Goal: Information Seeking & Learning: Learn about a topic

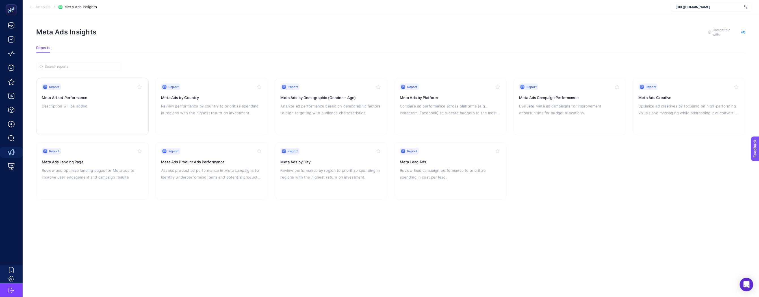
click at [129, 104] on p "Description will be added" at bounding box center [92, 106] width 101 height 7
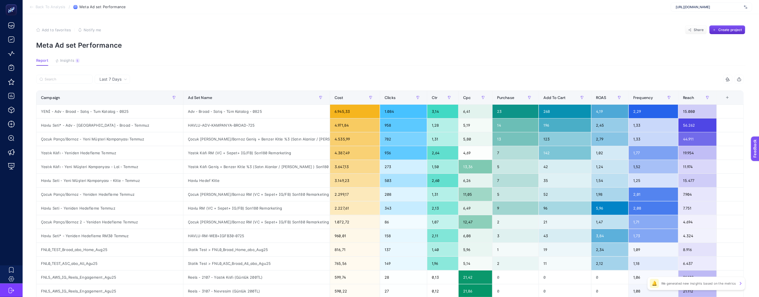
click at [55, 4] on section "Back To Analysis / Meta Ad set Performance [URL][DOMAIN_NAME]" at bounding box center [391, 7] width 736 height 14
click at [51, 6] on span "Back To Analysis" at bounding box center [51, 7] width 30 height 5
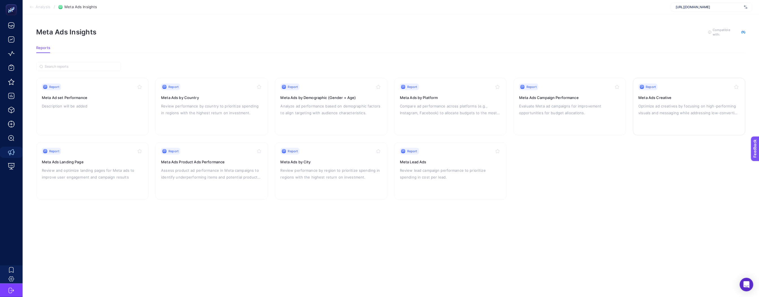
click at [677, 108] on p "Optimize ad creatives by focusing on high-performing visuals and messaging whil…" at bounding box center [688, 110] width 101 height 14
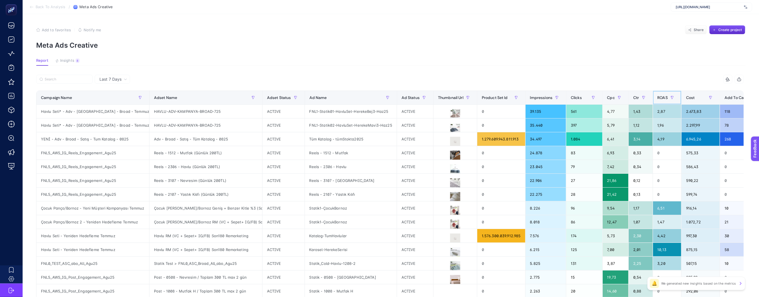
click at [658, 100] on div "ROAS" at bounding box center [666, 97] width 19 height 9
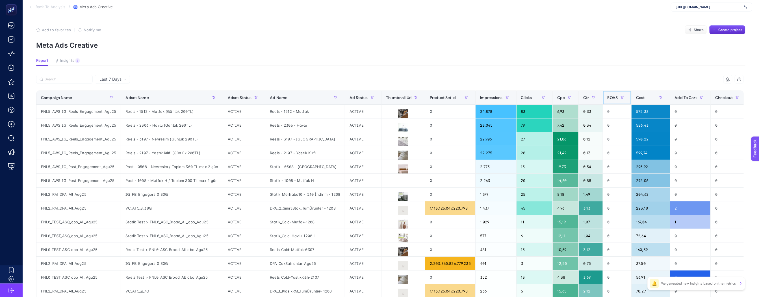
click at [610, 97] on span "ROAS" at bounding box center [612, 97] width 10 height 5
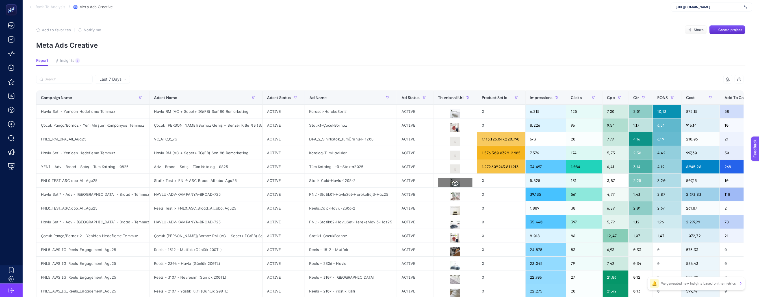
click at [452, 186] on icon at bounding box center [455, 183] width 7 height 5
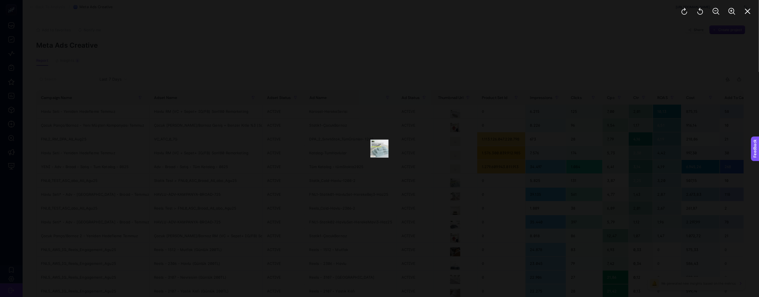
click at [430, 160] on div at bounding box center [379, 148] width 759 height 297
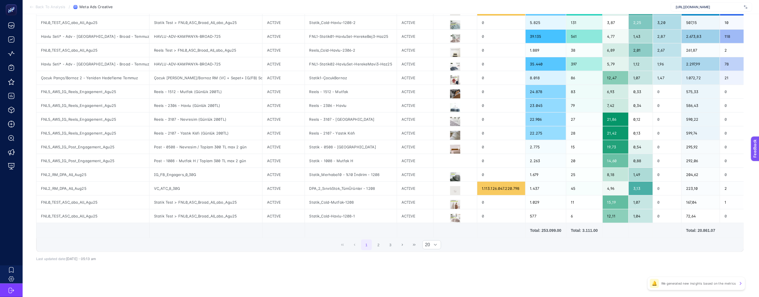
scroll to position [167, 0]
click at [383, 247] on button "2" at bounding box center [378, 245] width 11 height 11
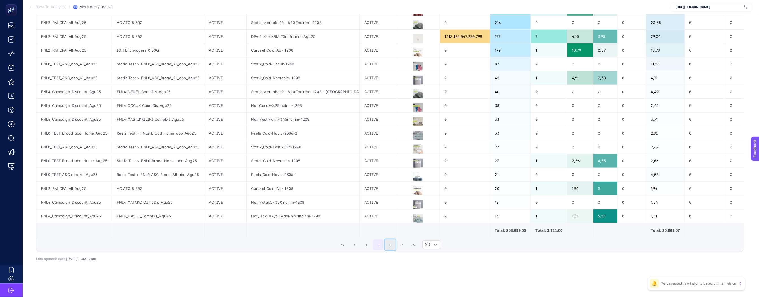
click at [394, 247] on button "3" at bounding box center [390, 245] width 11 height 11
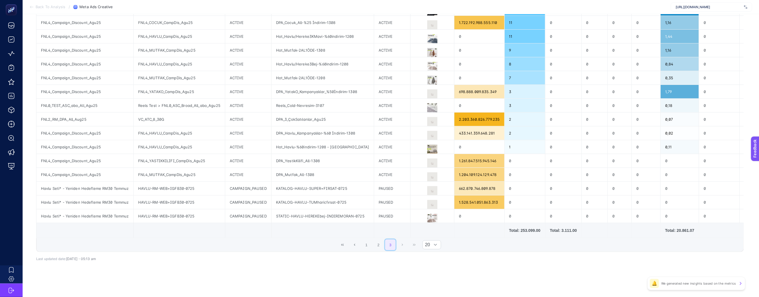
scroll to position [126, 0]
click at [399, 246] on div "1 2 3 20" at bounding box center [389, 245] width 707 height 14
click at [406, 245] on div "1 2 3 20" at bounding box center [389, 245] width 707 height 14
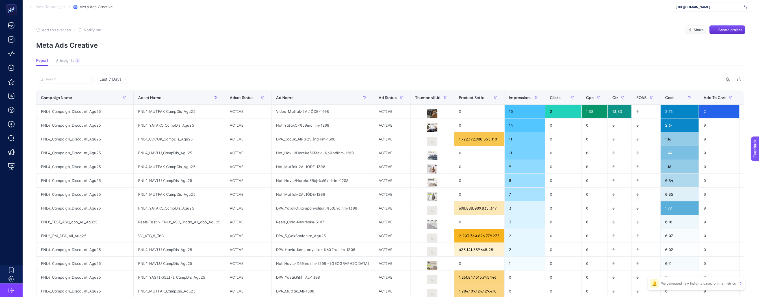
click at [47, 28] on span "Add to favorites" at bounding box center [56, 30] width 29 height 5
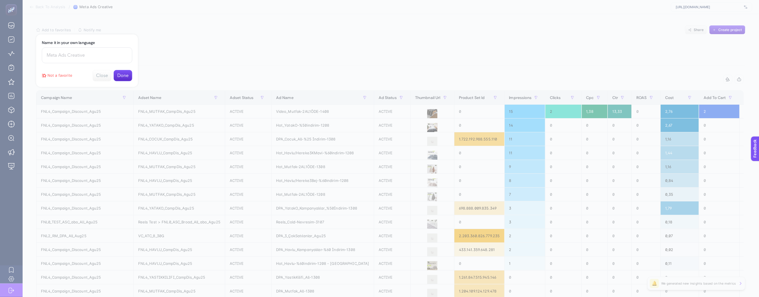
click at [51, 6] on div at bounding box center [379, 148] width 759 height 297
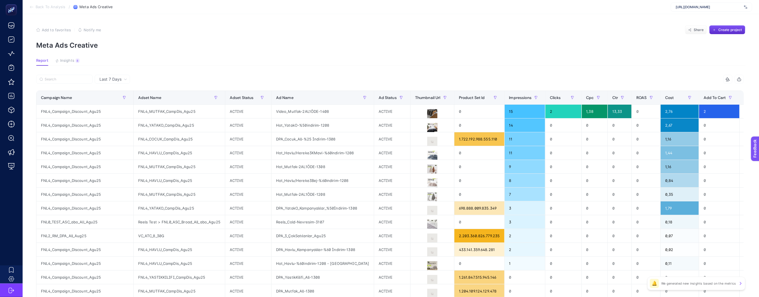
click at [51, 6] on span "Back To Analysis" at bounding box center [51, 7] width 30 height 5
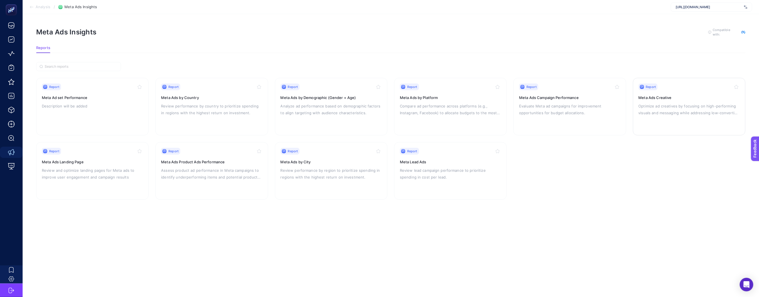
click at [665, 109] on p "Optimize ad creatives by focusing on high-performing visuals and messaging whil…" at bounding box center [688, 110] width 101 height 14
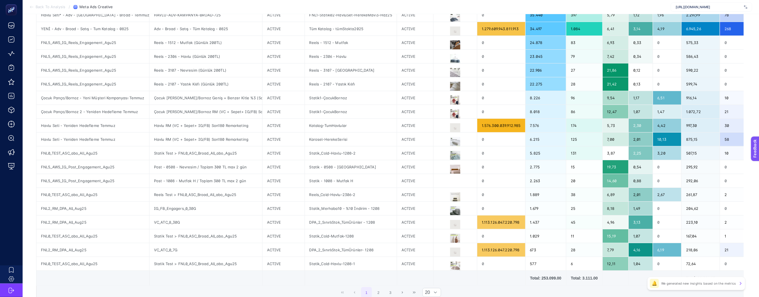
scroll to position [168, 0]
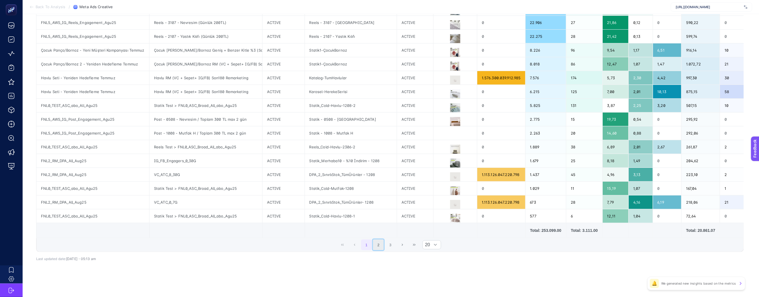
click at [381, 244] on button "2" at bounding box center [378, 245] width 11 height 11
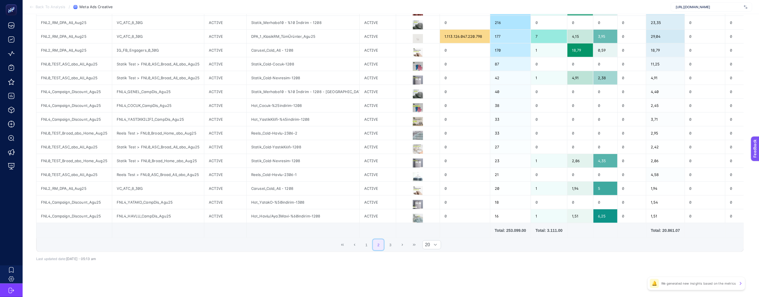
scroll to position [0, 0]
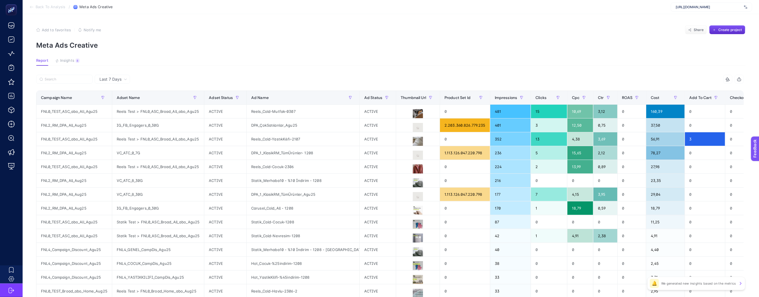
click at [39, 6] on span "Back To Analysis" at bounding box center [51, 7] width 30 height 5
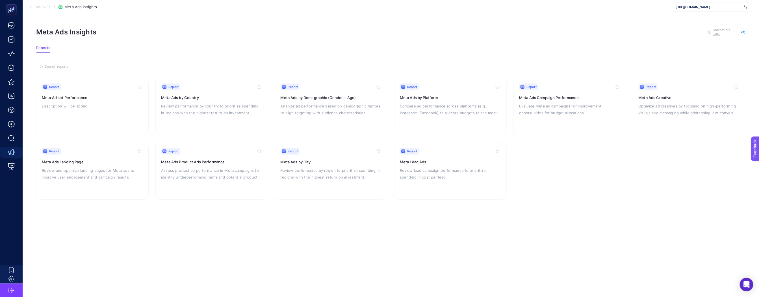
click at [40, 5] on span "Analysis" at bounding box center [43, 7] width 15 height 5
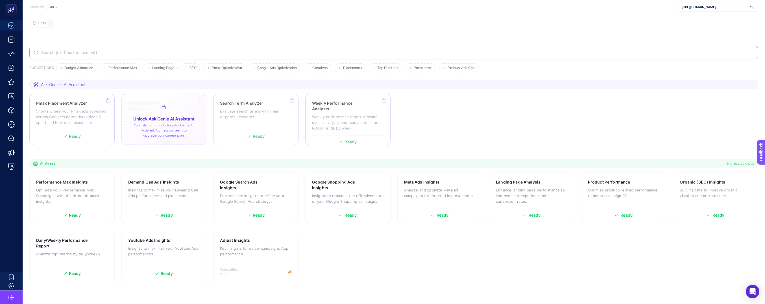
click at [166, 138] on div at bounding box center [163, 119] width 85 height 51
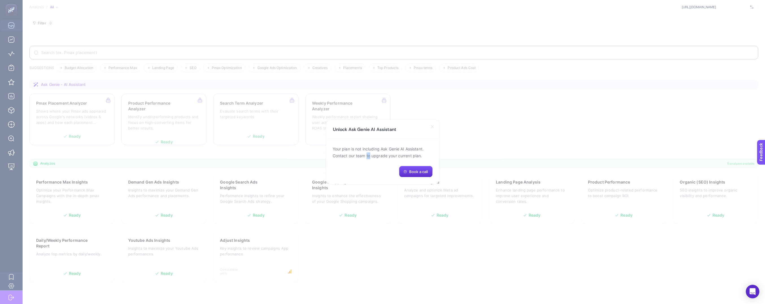
click at [367, 154] on p "Your plan is not including Ask Genie AI Assistant. Contact our team to upgrade …" at bounding box center [383, 152] width 100 height 14
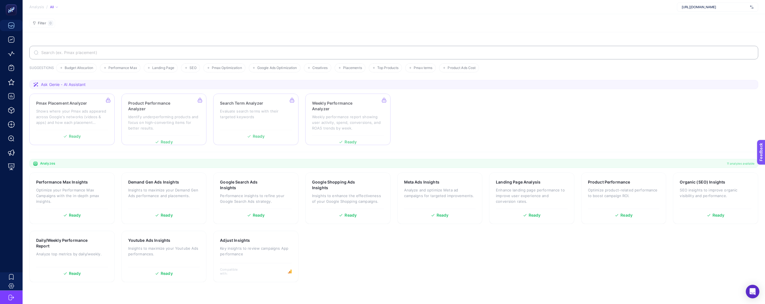
click at [731, 6] on span "[URL][DOMAIN_NAME]" at bounding box center [715, 7] width 66 height 5
click at [708, 27] on span "[URL][DOMAIN_NAME]" at bounding box center [699, 27] width 34 height 5
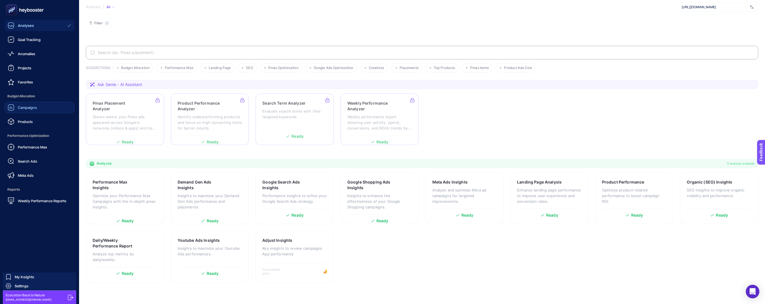
click at [32, 104] on div "Campaigns" at bounding box center [22, 107] width 29 height 7
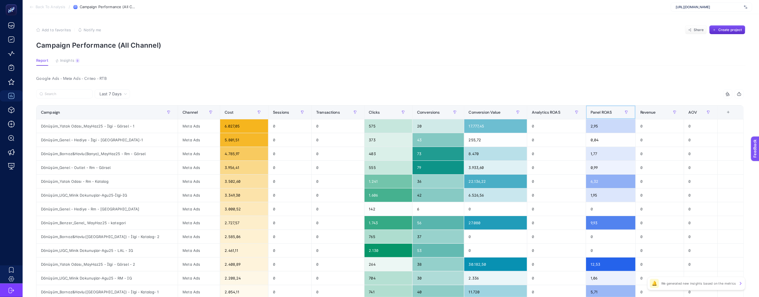
click at [613, 116] on div "Panel ROAS" at bounding box center [610, 112] width 40 height 9
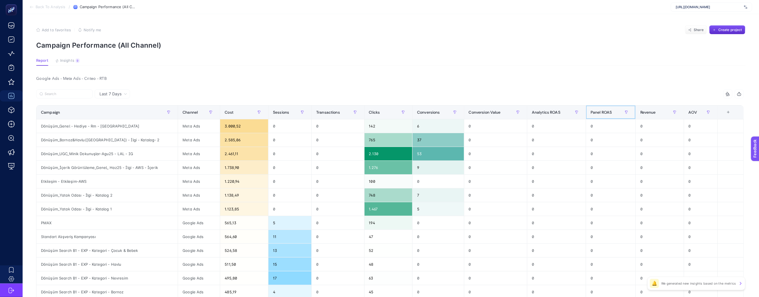
click at [613, 116] on div "Panel ROAS" at bounding box center [610, 112] width 40 height 9
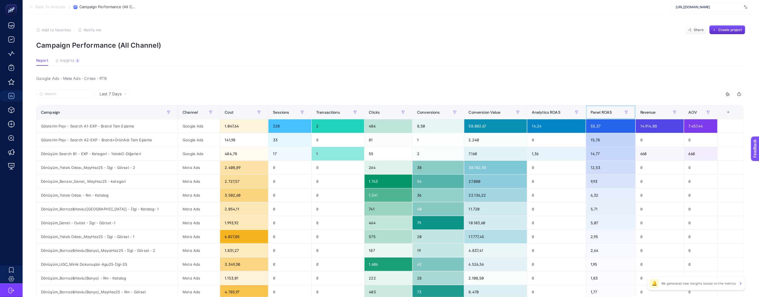
scroll to position [1, 0]
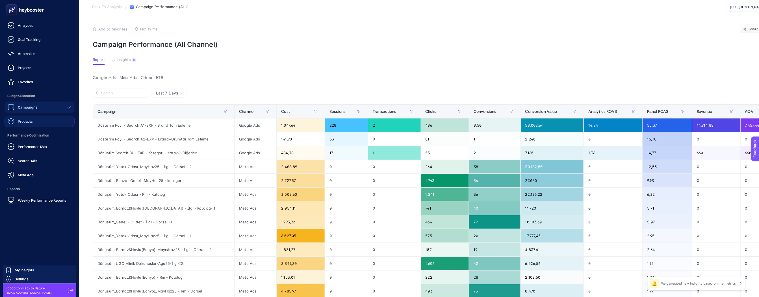
click at [40, 119] on link "Products" at bounding box center [40, 121] width 70 height 11
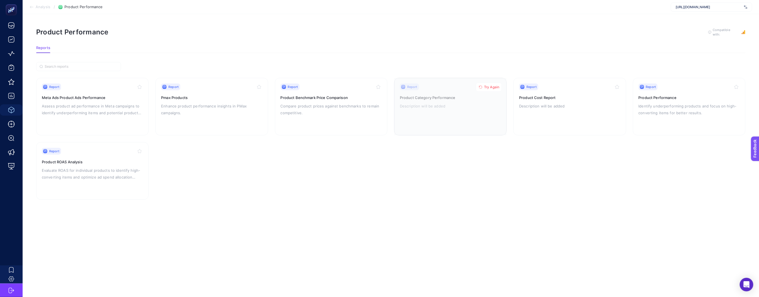
click at [493, 87] on span "Try Again" at bounding box center [491, 87] width 15 height 5
click at [727, 7] on span "[URL][DOMAIN_NAME]" at bounding box center [708, 7] width 66 height 5
click at [652, 155] on section "Report Meta Ads Product Ads Performance Assess product ad performance in Meta c…" at bounding box center [390, 139] width 709 height 122
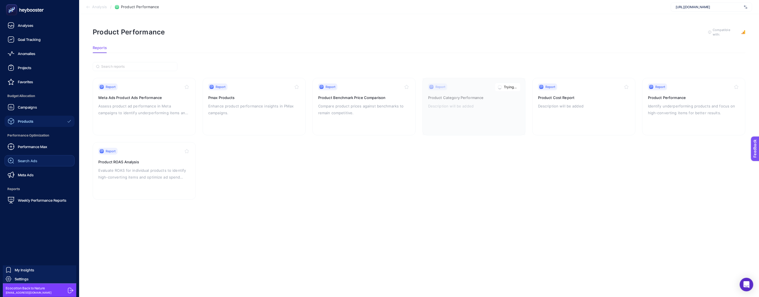
click at [45, 156] on link "Search Ads" at bounding box center [40, 160] width 70 height 11
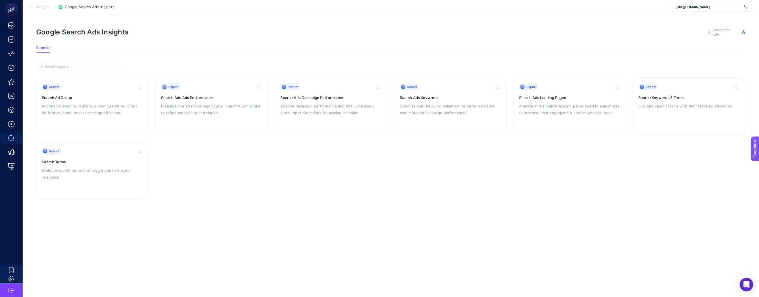
click at [693, 107] on p "Evaluate search terms with their targeted keywords" at bounding box center [688, 106] width 101 height 7
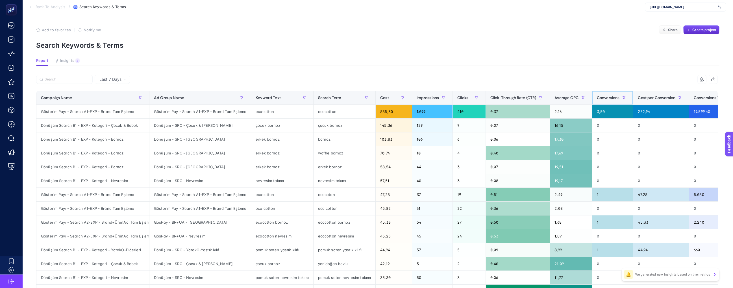
click at [618, 101] on div "Conversions" at bounding box center [613, 97] width 32 height 9
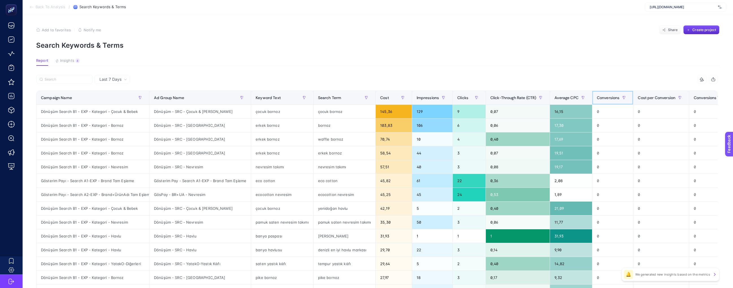
click at [618, 101] on div "Conversions" at bounding box center [613, 97] width 32 height 9
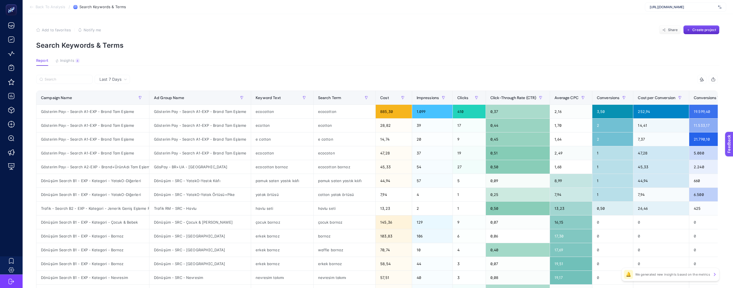
click at [54, 8] on span "Back To Analysis" at bounding box center [51, 7] width 30 height 5
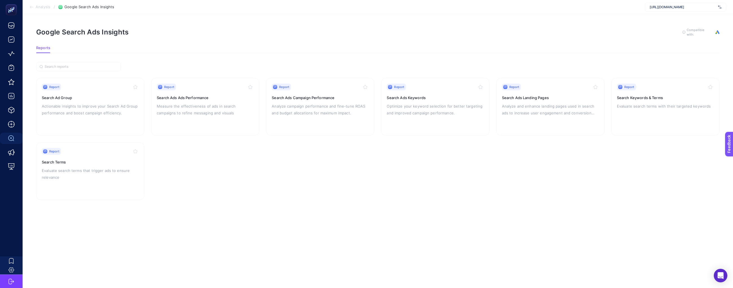
click at [40, 5] on span "Analysis" at bounding box center [43, 7] width 15 height 5
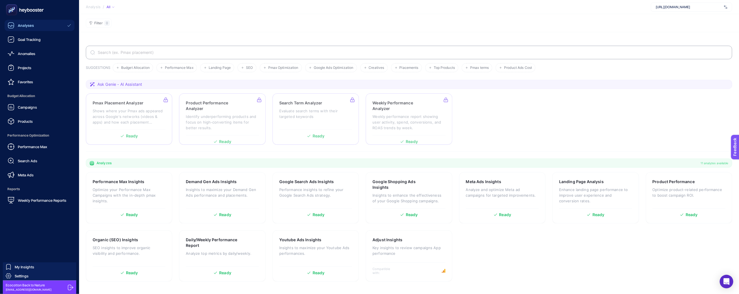
click at [27, 8] on icon at bounding box center [25, 9] width 41 height 11
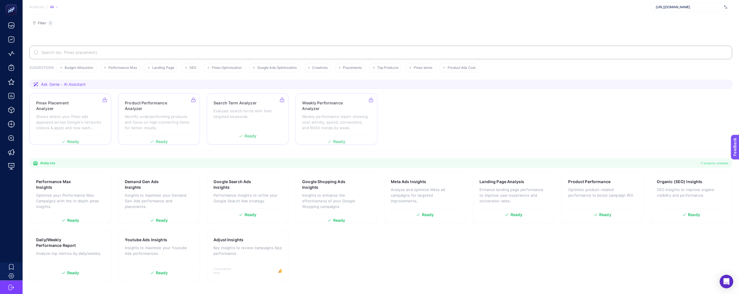
click at [479, 102] on section "Pmax Placement Analyzer Shows where your Pmax ads appeared across Google's netw…" at bounding box center [380, 119] width 703 height 51
click at [691, 10] on div "[URL][DOMAIN_NAME]" at bounding box center [691, 7] width 81 height 9
drag, startPoint x: 688, startPoint y: 24, endPoint x: 690, endPoint y: 20, distance: 5.1
click at [690, 20] on div "[URL][DOMAIN_NAME] [URL][DOMAIN_NAME] + Add New Client" at bounding box center [691, 29] width 81 height 30
click at [690, 20] on span "[URL][DOMAIN_NAME]" at bounding box center [673, 18] width 34 height 5
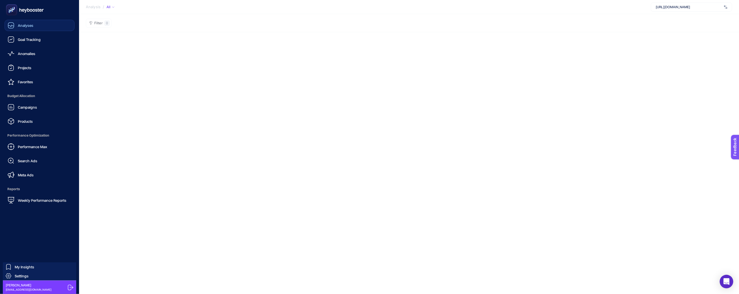
click at [22, 27] on span "Analyses" at bounding box center [26, 25] width 16 height 5
click at [31, 52] on span "Anomalies" at bounding box center [27, 53] width 18 height 5
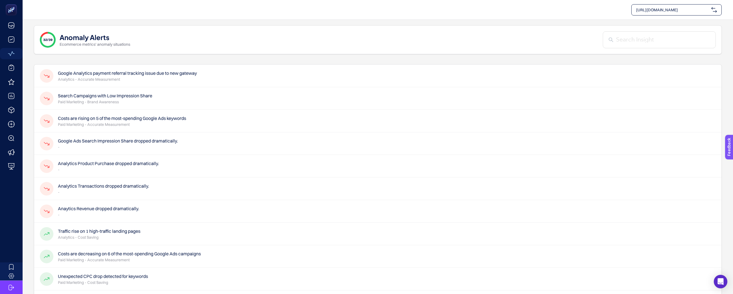
click at [186, 87] on div "Google Analytics payment referral tracking issue due to new gateway Analytics -…" at bounding box center [377, 98] width 687 height 23
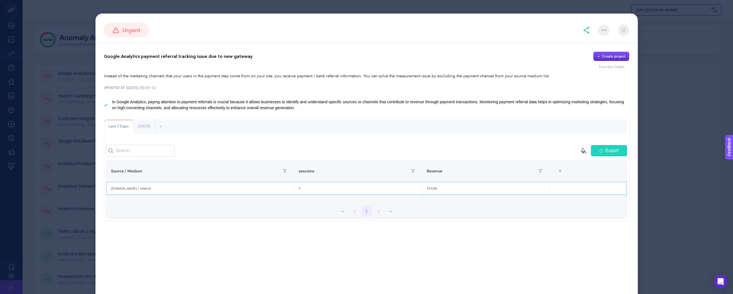
drag, startPoint x: 175, startPoint y: 197, endPoint x: 123, endPoint y: 199, distance: 52.9
click at [114, 195] on div "[DOMAIN_NAME] / referral" at bounding box center [199, 188] width 187 height 13
click at [194, 218] on div "1" at bounding box center [366, 212] width 520 height 14
click at [194, 230] on div "Google Analytics payment referral tracking issue due to new gateway Create proj…" at bounding box center [366, 136] width 542 height 186
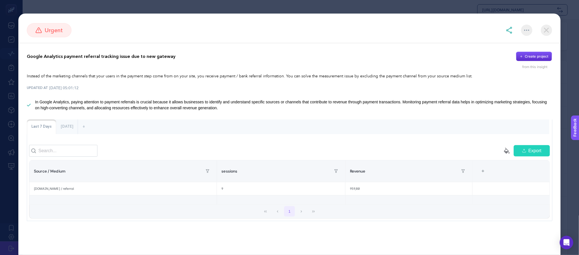
scroll to position [5, 0]
drag, startPoint x: 538, startPoint y: 32, endPoint x: 545, endPoint y: 32, distance: 7.1
click at [545, 32] on div at bounding box center [529, 30] width 46 height 11
click at [545, 32] on img at bounding box center [546, 30] width 11 height 11
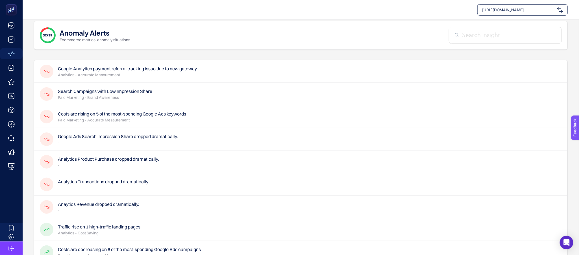
click at [525, 11] on span "[URL][DOMAIN_NAME]" at bounding box center [518, 10] width 73 height 6
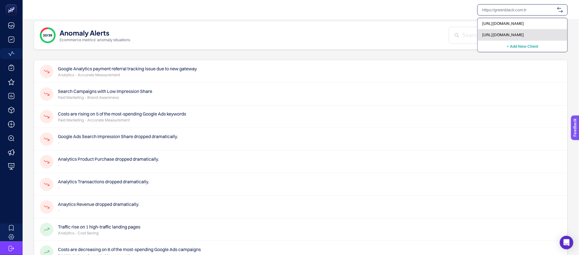
click at [521, 32] on span "[URL][DOMAIN_NAME]" at bounding box center [503, 35] width 42 height 6
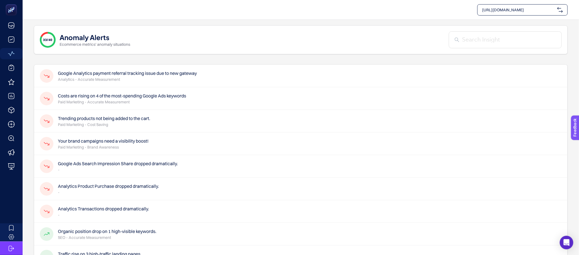
click at [188, 82] on p "Analytics - Accurate Measurement" at bounding box center [127, 80] width 139 height 6
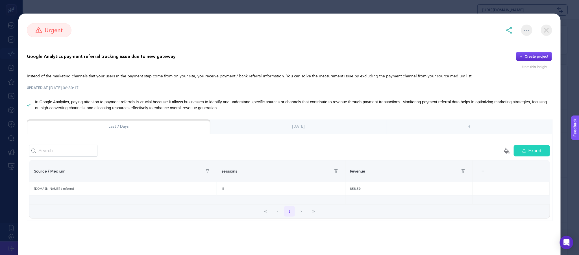
click at [544, 28] on img at bounding box center [546, 30] width 11 height 11
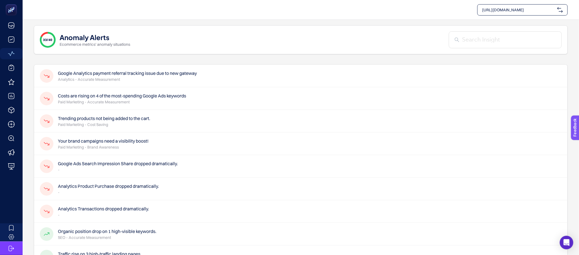
click at [160, 110] on div "Costs are rising on 4 of the most-spending Google Ads keywords Paid Marketing -…" at bounding box center [300, 121] width 533 height 23
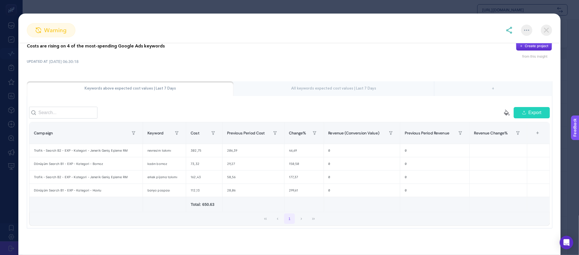
scroll to position [7, 0]
click at [544, 28] on img at bounding box center [546, 30] width 11 height 11
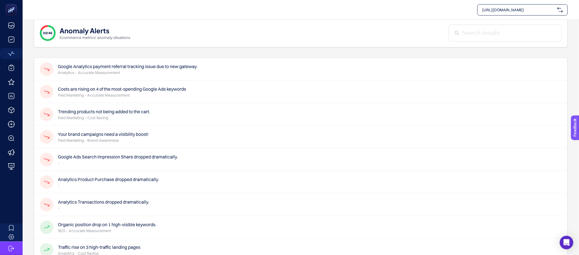
click at [136, 131] on h4 "Your brand campaigns need a visibility boost!" at bounding box center [103, 134] width 91 height 7
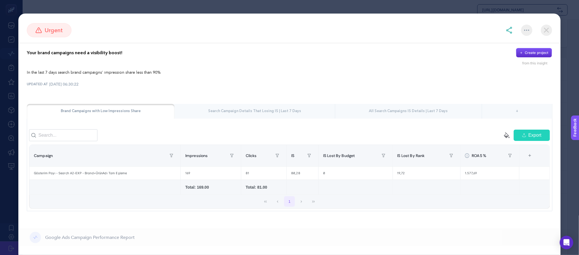
scroll to position [9, 0]
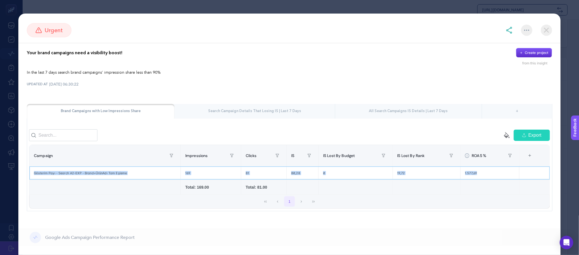
drag, startPoint x: 490, startPoint y: 175, endPoint x: 100, endPoint y: 171, distance: 389.8
click at [0, 0] on tr "Gösterim Payı - Search A2-EXP - Brand+ÜrünAdı Tam Eşleme 169 81 80,28 0 19,72 1…" at bounding box center [0, 0] width 0 height 0
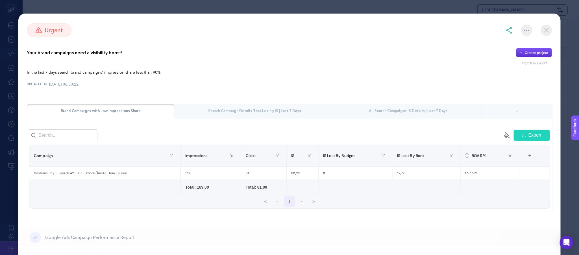
click at [253, 105] on div "Search Campaign Details That Losing IS | Last 7 Days" at bounding box center [255, 111] width 161 height 15
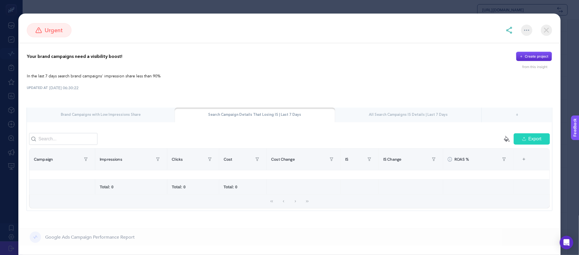
scroll to position [244, 0]
click at [379, 108] on div "All Search Campaigns IS Details | Last 7 Days" at bounding box center [408, 115] width 147 height 15
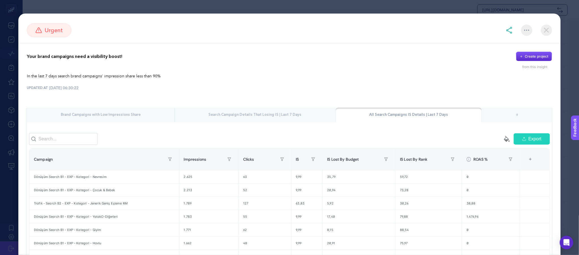
scroll to position [8, 0]
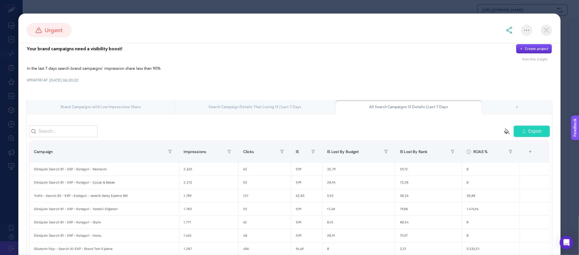
click at [545, 34] on img at bounding box center [546, 30] width 11 height 11
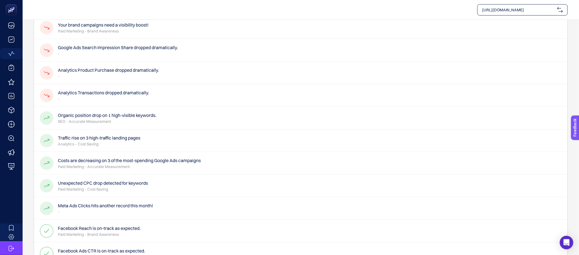
scroll to position [0, 0]
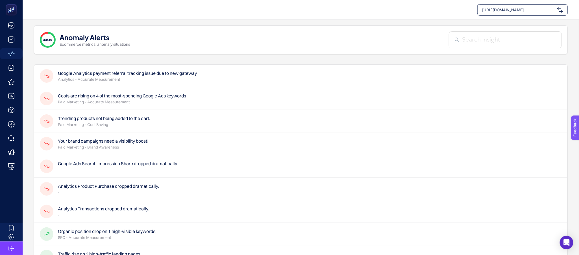
click at [183, 223] on div "Analytics Transactions dropped dramatically. -" at bounding box center [300, 234] width 533 height 23
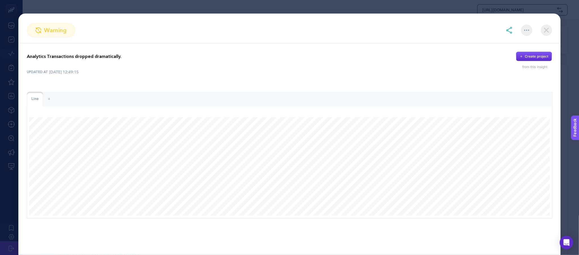
click at [539, 30] on div at bounding box center [529, 30] width 46 height 11
click at [547, 30] on img at bounding box center [546, 30] width 11 height 11
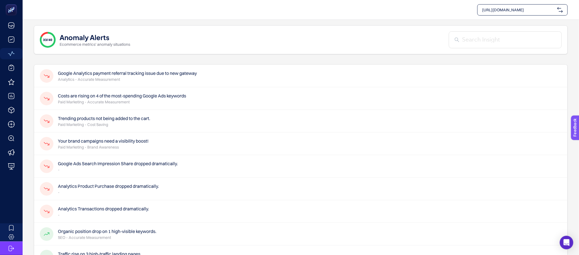
click at [205, 178] on div "Google Ads Search Impression Share dropped dramatically. -" at bounding box center [300, 189] width 533 height 23
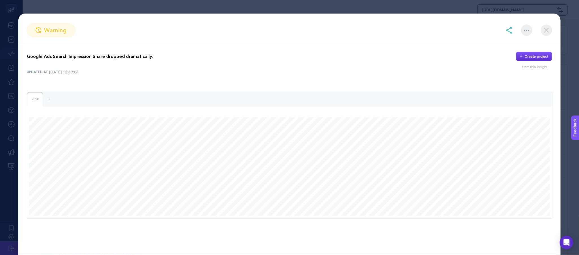
click at [551, 32] on img at bounding box center [546, 30] width 11 height 11
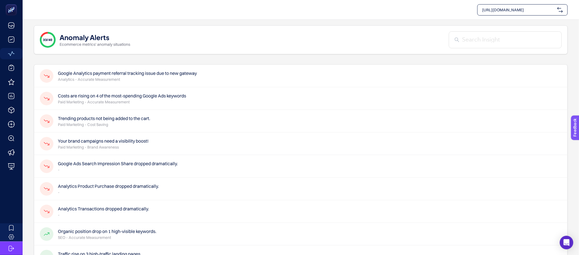
click at [213, 155] on div "Your brand campaigns need a visibility boost! Paid Marketing - Brand Awareness" at bounding box center [300, 166] width 533 height 23
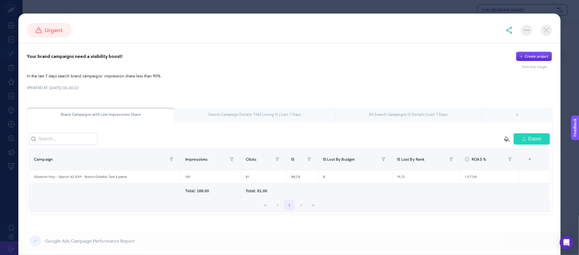
scroll to position [11, 0]
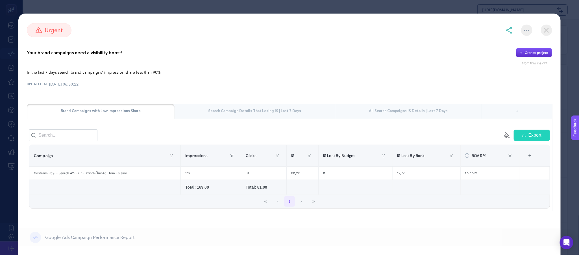
click at [549, 27] on img at bounding box center [546, 30] width 11 height 11
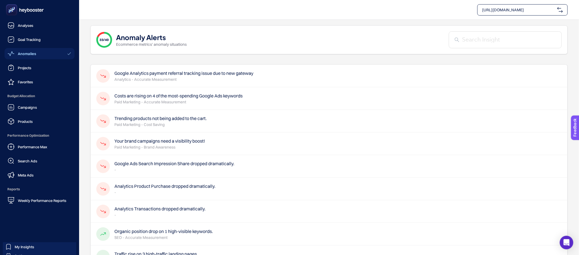
click at [23, 8] on icon at bounding box center [25, 9] width 41 height 11
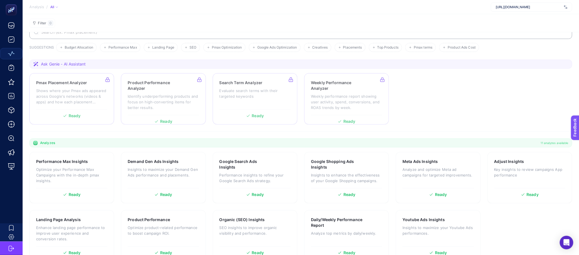
scroll to position [34, 0]
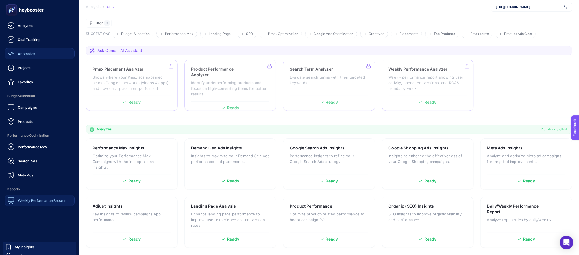
click at [40, 204] on link "Weekly Performance Reports" at bounding box center [40, 200] width 70 height 11
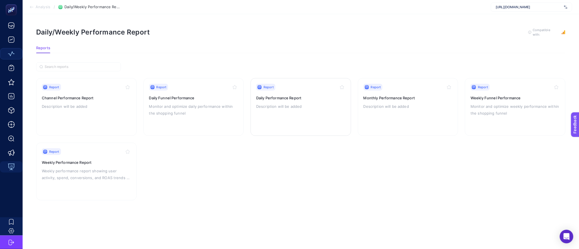
click at [318, 108] on p "Description will be added" at bounding box center [300, 106] width 89 height 7
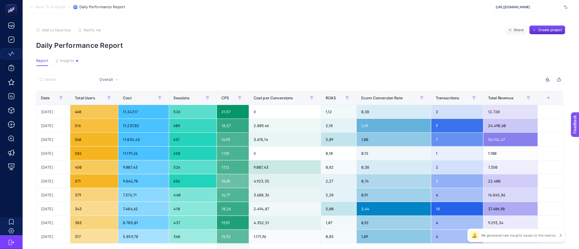
scroll to position [0, 5]
drag, startPoint x: 547, startPoint y: 7, endPoint x: 551, endPoint y: 139, distance: 132.5
click at [573, 174] on section "Back To Analysis / Daily Performance Report [URL][DOMAIN_NAME] Add to favorites…" at bounding box center [301, 228] width 556 height 456
click at [436, 59] on section "Report Insights We generated new insights based on the metrics" at bounding box center [300, 61] width 529 height 7
click at [534, 10] on div "[URL][DOMAIN_NAME]" at bounding box center [531, 7] width 81 height 9
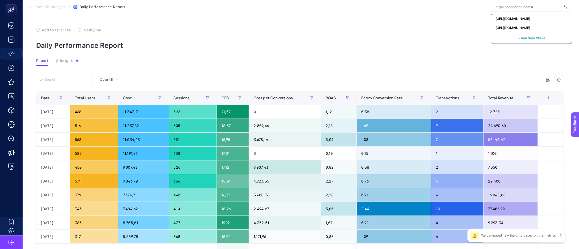
click at [514, 9] on div at bounding box center [531, 7] width 81 height 9
click at [532, 5] on input "text" at bounding box center [529, 7] width 66 height 5
drag, startPoint x: 531, startPoint y: 26, endPoint x: 533, endPoint y: 22, distance: 4.6
click at [533, 22] on div "[URL][DOMAIN_NAME] [URL][DOMAIN_NAME] + Add New Client" at bounding box center [531, 29] width 81 height 30
click at [533, 23] on div "[URL][DOMAIN_NAME]" at bounding box center [531, 27] width 81 height 9
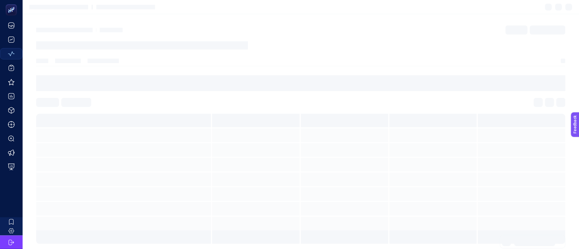
scroll to position [0, 0]
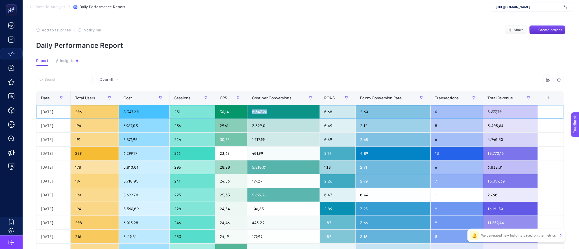
drag, startPoint x: 282, startPoint y: 111, endPoint x: 251, endPoint y: 112, distance: 31.1
click at [251, 132] on tr "[DATE] 206 8.347,20 231 36,14 8.347,20 0,68 2,60 6 5.677,70" at bounding box center [299, 139] width 527 height 14
click at [403, 72] on article "Add to favorites false Notify me Share Create project Daily Performance Report …" at bounding box center [301, 235] width 556 height 442
click at [69, 60] on span "Insights" at bounding box center [67, 60] width 14 height 5
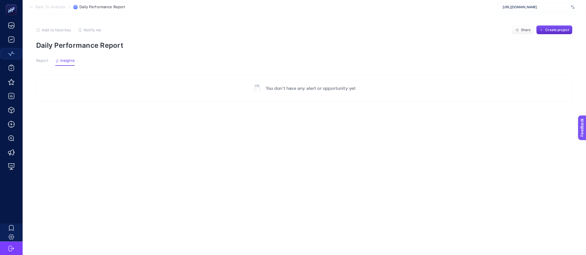
click at [49, 63] on div "Report Insights We generated new insights based on the metrics" at bounding box center [55, 61] width 38 height 7
click at [44, 62] on span "Report" at bounding box center [42, 60] width 12 height 5
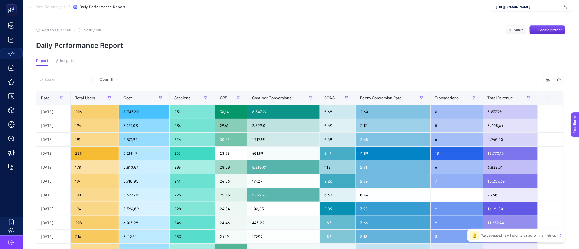
click at [49, 9] on span "Back To Analysis" at bounding box center [51, 7] width 30 height 5
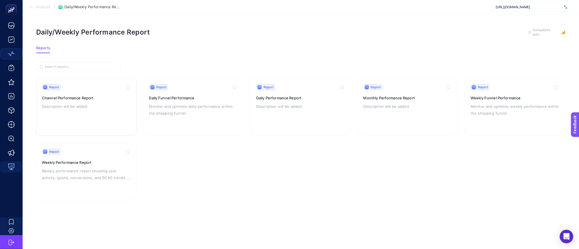
scroll to position [6, 0]
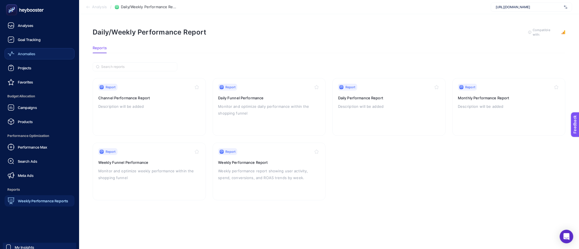
click at [43, 52] on link "Anomalies" at bounding box center [40, 53] width 70 height 11
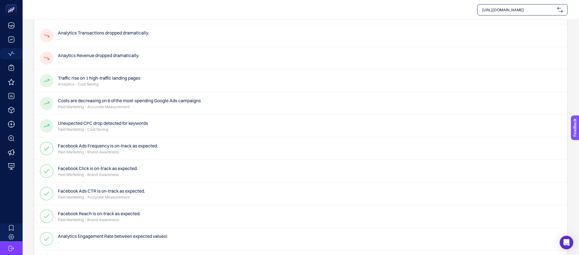
scroll to position [227, 0]
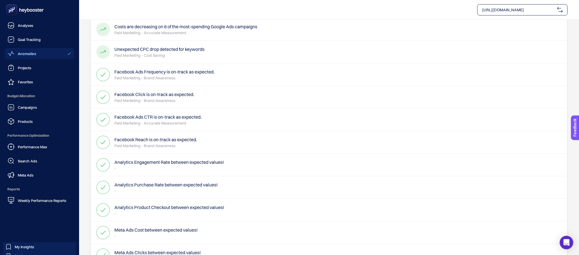
click at [37, 12] on icon at bounding box center [25, 9] width 41 height 11
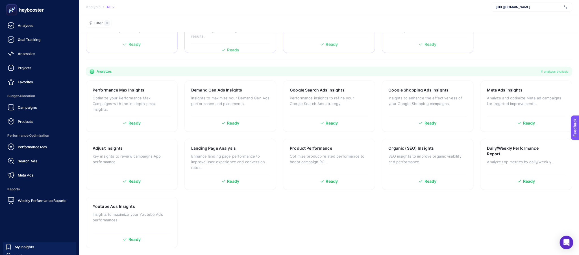
scroll to position [34, 0]
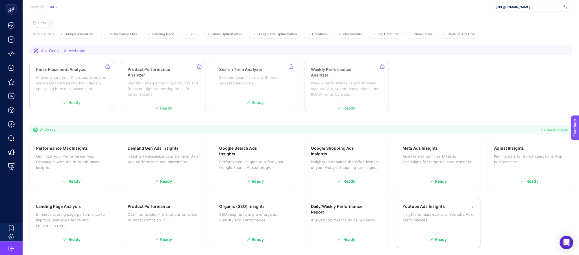
click at [438, 200] on div "Youtube Ads Insights Insights to maximize your Youtube Ads performances. Ready" at bounding box center [438, 222] width 85 height 51
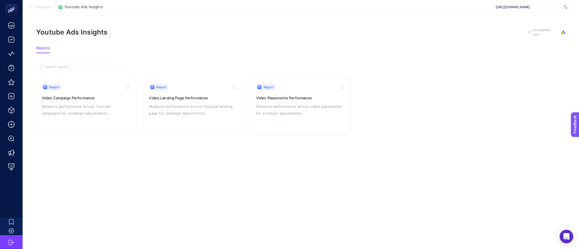
click at [289, 105] on p "Measure performance across video placements for strategic adjustments." at bounding box center [300, 110] width 89 height 14
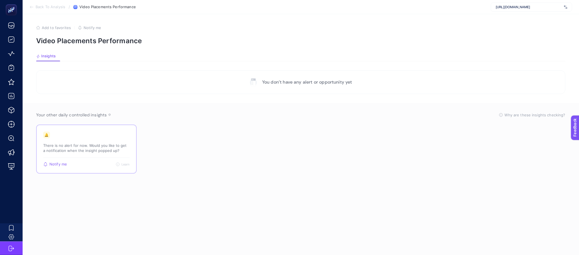
click at [99, 140] on div "🔔 There is no alert for now. Would you like to get a notification when the insi…" at bounding box center [86, 145] width 86 height 26
click at [43, 10] on section "Back To Analysis / Video Placements Performance [URL][DOMAIN_NAME]" at bounding box center [301, 7] width 556 height 14
click at [43, 9] on span "Back To Analysis" at bounding box center [51, 7] width 30 height 5
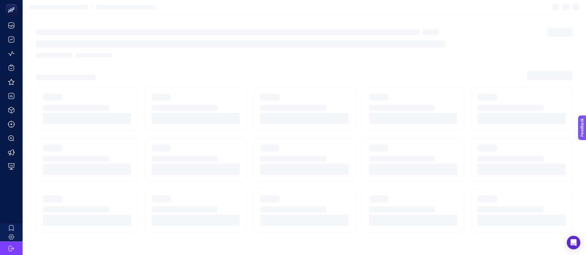
click at [44, 6] on section at bounding box center [304, 7] width 563 height 14
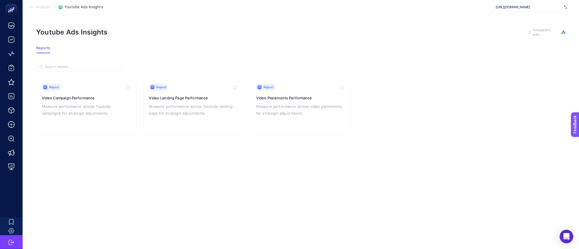
click at [42, 6] on span "Analysis" at bounding box center [43, 7] width 15 height 5
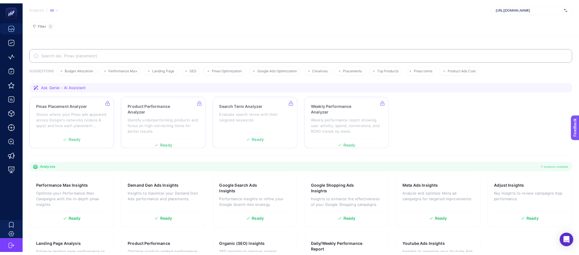
scroll to position [34, 0]
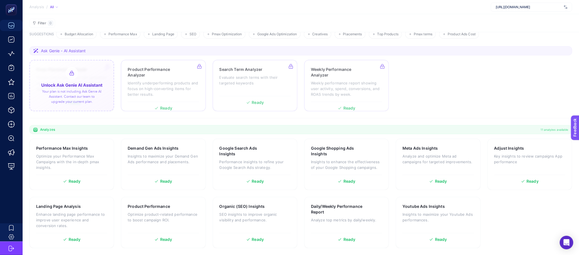
click at [82, 81] on div at bounding box center [71, 85] width 85 height 51
